Goal: Information Seeking & Learning: Find specific fact

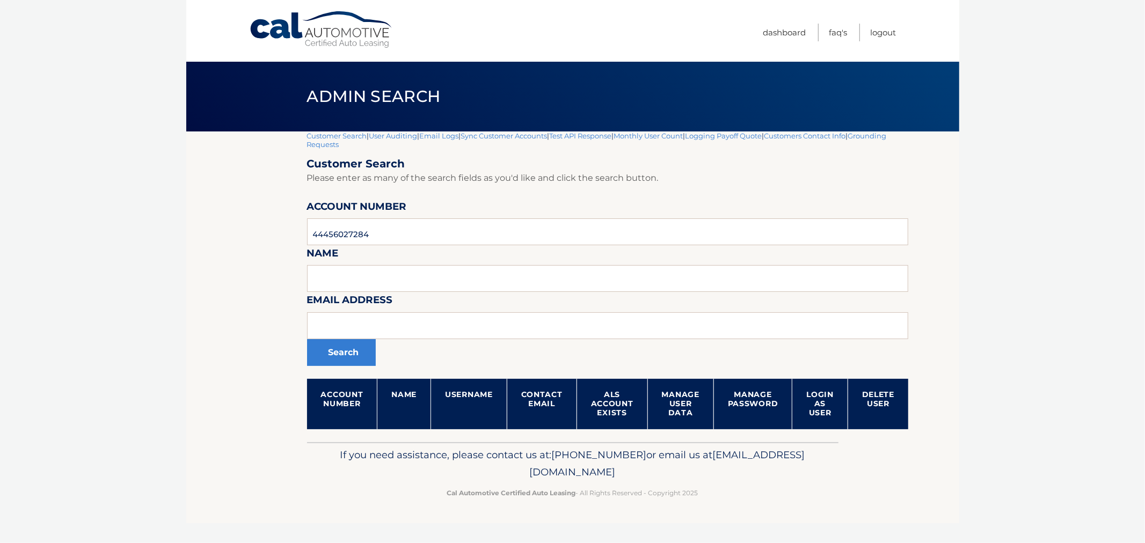
click at [500, 312] on input "text" at bounding box center [607, 325] width 601 height 27
type input "Marlene.Ramirez@baptisthealth.net>"
drag, startPoint x: 427, startPoint y: 242, endPoint x: 239, endPoint y: 239, distance: 187.8
click at [232, 238] on section "Customer Search | User Auditing | Email Logs | Sync Customer Accounts | Test AP…" at bounding box center [572, 286] width 773 height 311
click at [512, 333] on input "Marlene.Ramirez@baptisthealth.net>" at bounding box center [607, 325] width 601 height 27
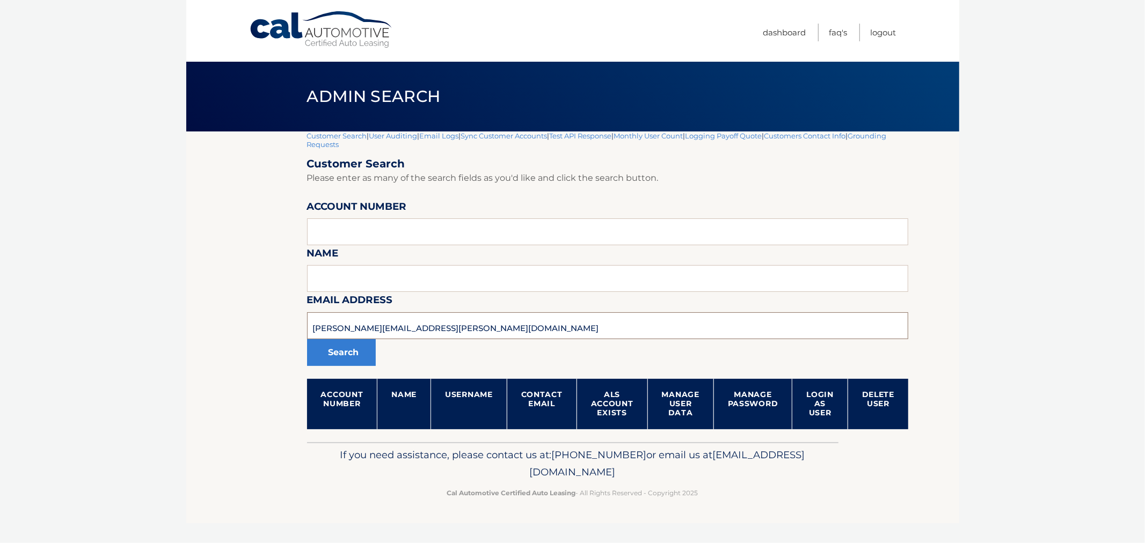
type input "Marlene.Ramirez@baptisthealth.net"
click at [307, 339] on button "Search" at bounding box center [341, 352] width 69 height 27
click at [224, 314] on section "Customer Search | User Auditing | Email Logs | Sync Customer Accounts | Test AP…" at bounding box center [572, 286] width 773 height 311
drag, startPoint x: 480, startPoint y: 326, endPoint x: 212, endPoint y: 304, distance: 269.2
click at [162, 315] on body "Cal Automotive Menu Dashboard FAQ's Logout |" at bounding box center [572, 271] width 1145 height 543
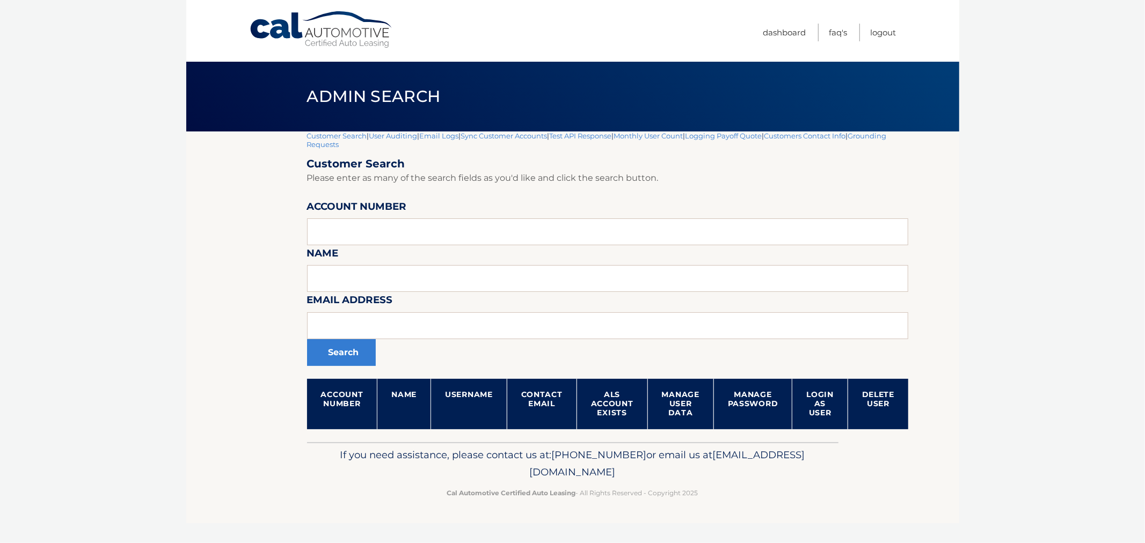
click at [333, 128] on header "Admin Search" at bounding box center [572, 97] width 531 height 70
click at [331, 133] on link "Customer Search" at bounding box center [337, 135] width 60 height 9
